Goal: Task Accomplishment & Management: Manage account settings

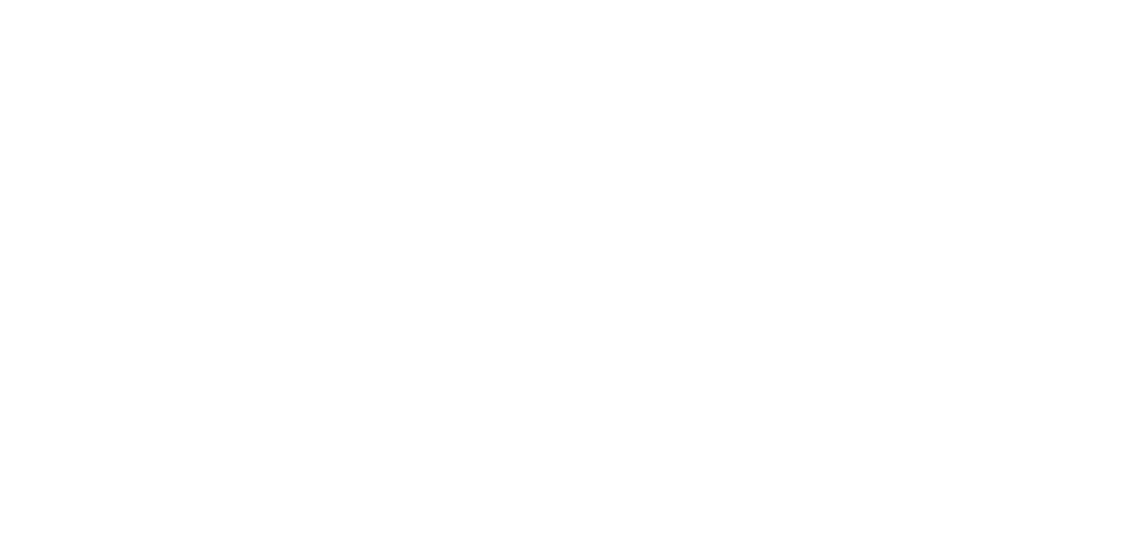
type input "**********"
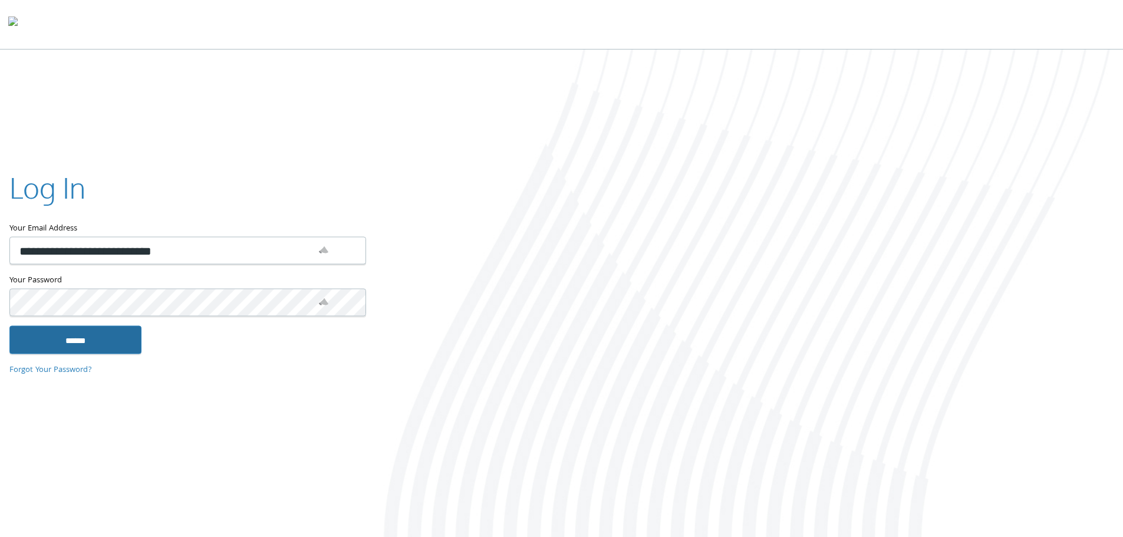
click at [69, 336] on input "******" at bounding box center [75, 339] width 132 height 28
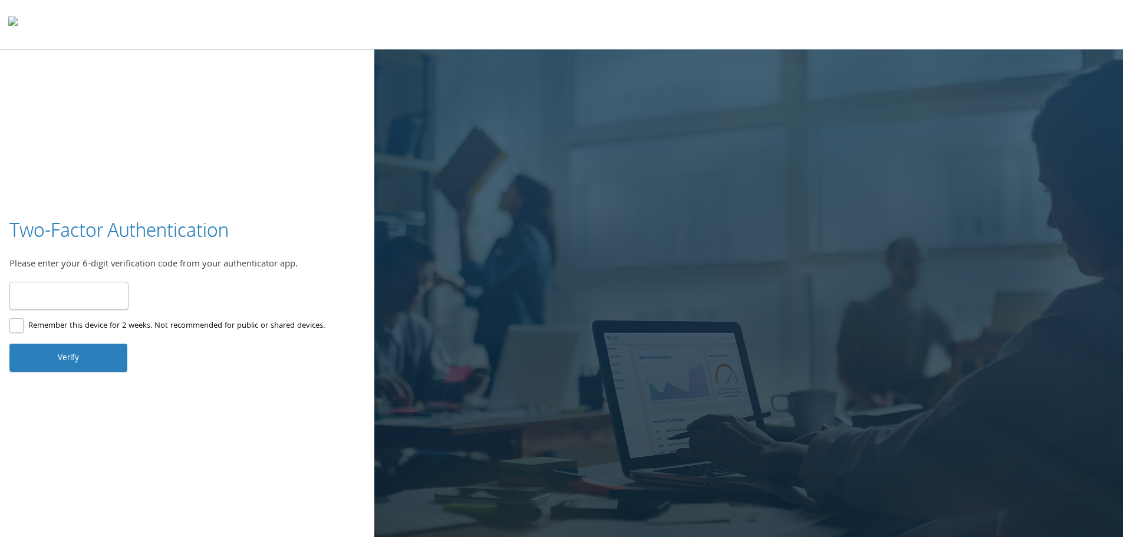
click at [94, 298] on input "number" at bounding box center [68, 296] width 119 height 28
type input "******"
